Goal: Information Seeking & Learning: Learn about a topic

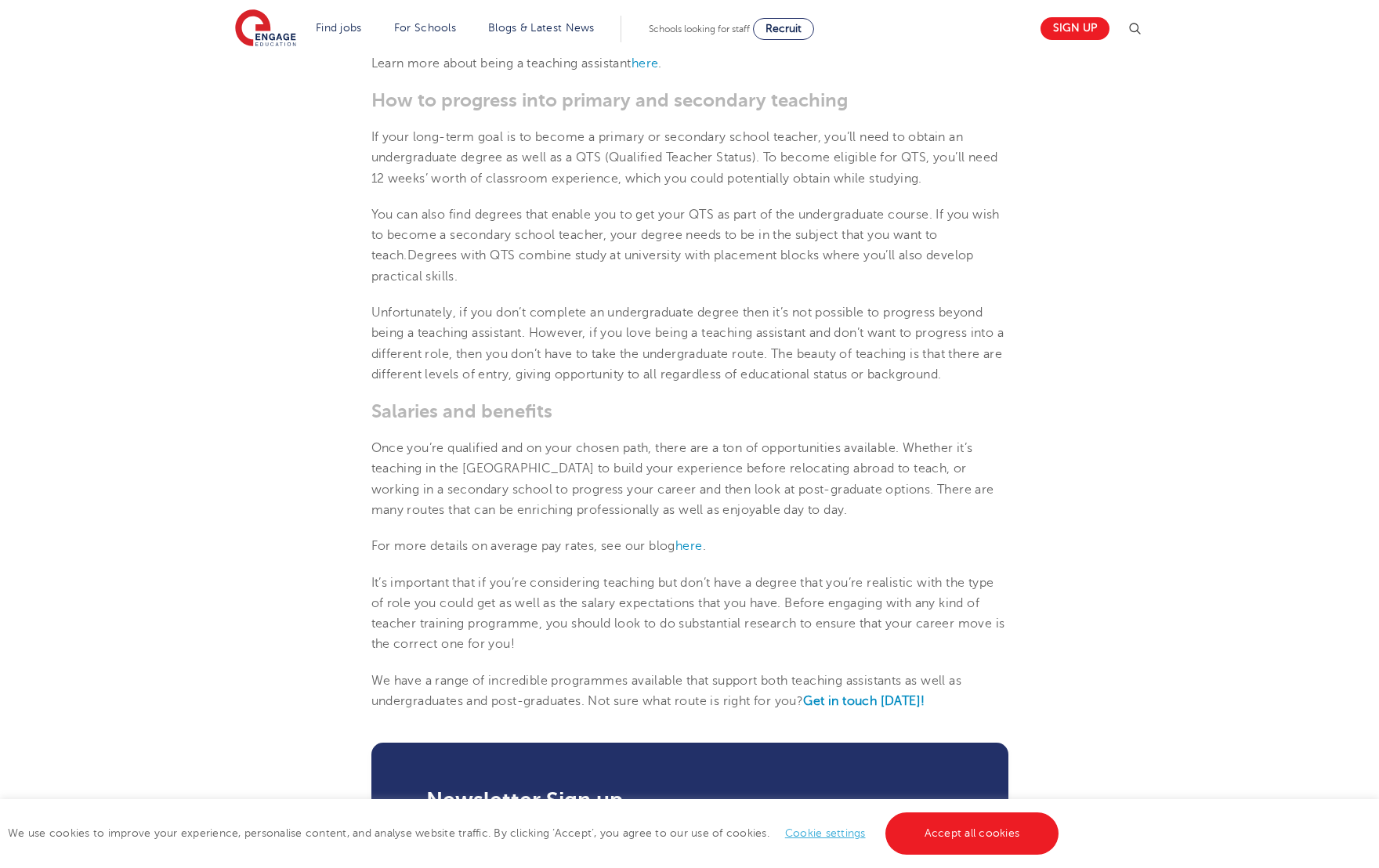
scroll to position [1450, 0]
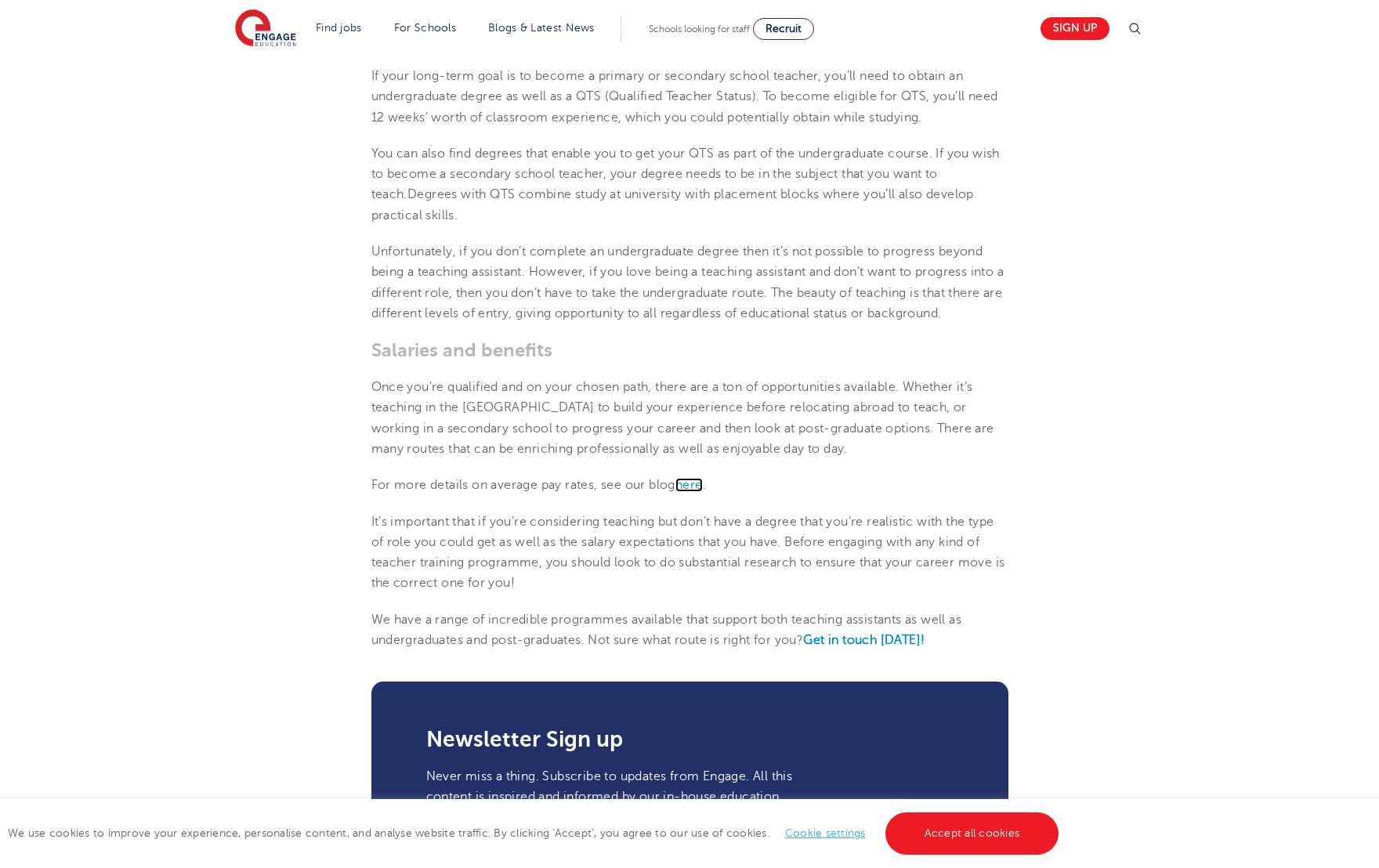
click at [696, 485] on span "here" at bounding box center [690, 485] width 27 height 14
